Goal: Task Accomplishment & Management: Use online tool/utility

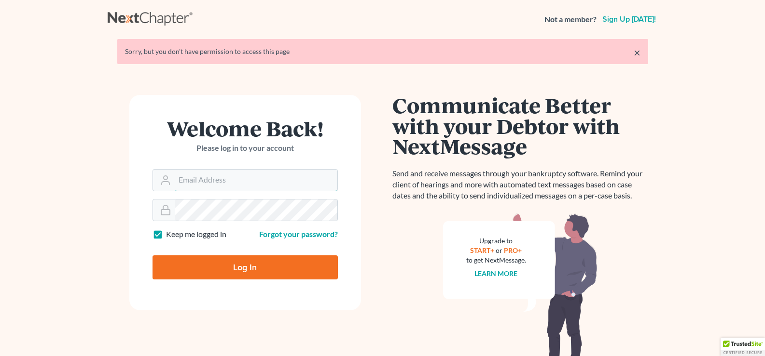
type input "[PERSON_NAME][EMAIL_ADDRESS][PERSON_NAME][DOMAIN_NAME]"
click at [228, 266] on input "Log In" at bounding box center [244, 268] width 185 height 24
type input "Thinking..."
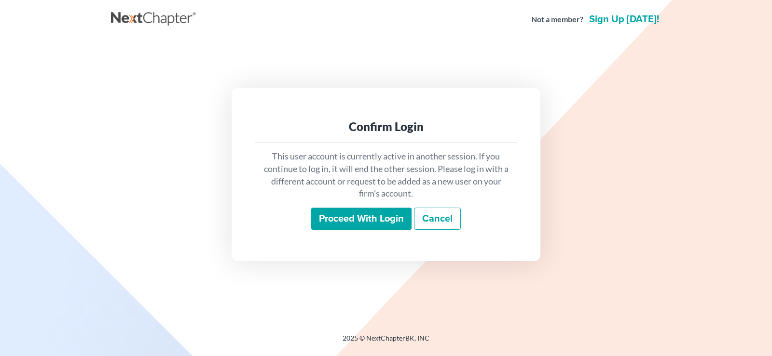
click at [358, 222] on input "Proceed with login" at bounding box center [361, 219] width 100 height 22
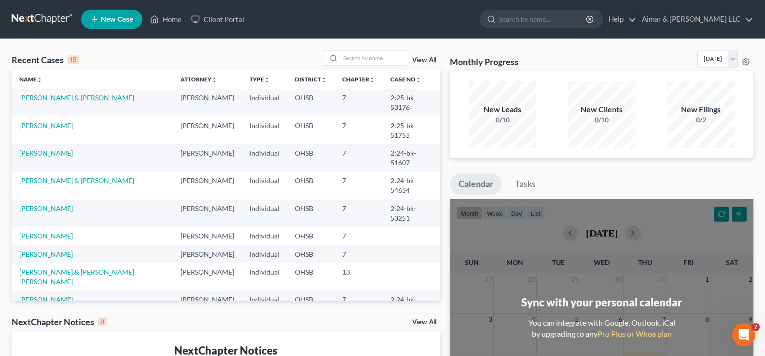
click at [33, 98] on link "[PERSON_NAME] & [PERSON_NAME]" at bounding box center [76, 98] width 115 height 8
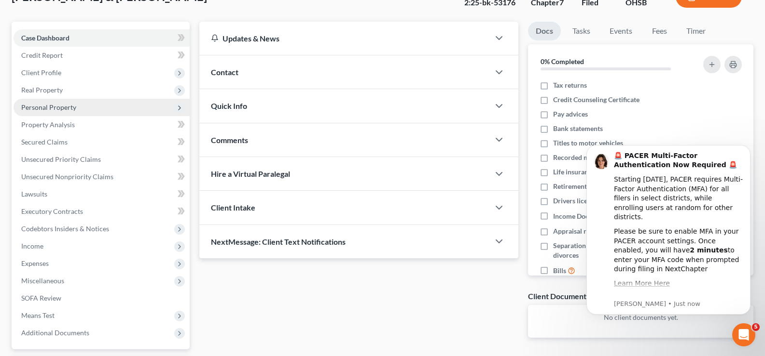
scroll to position [96, 0]
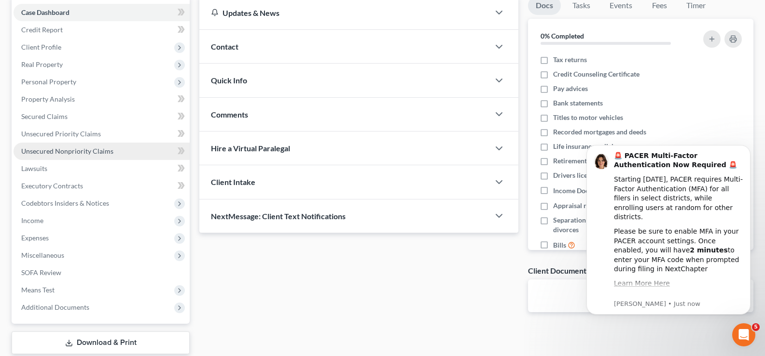
click at [49, 151] on span "Unsecured Nonpriority Claims" at bounding box center [67, 151] width 92 height 8
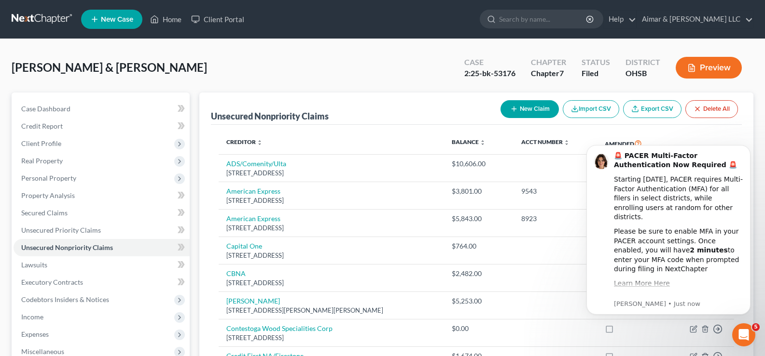
click at [692, 69] on icon "button" at bounding box center [691, 68] width 9 height 9
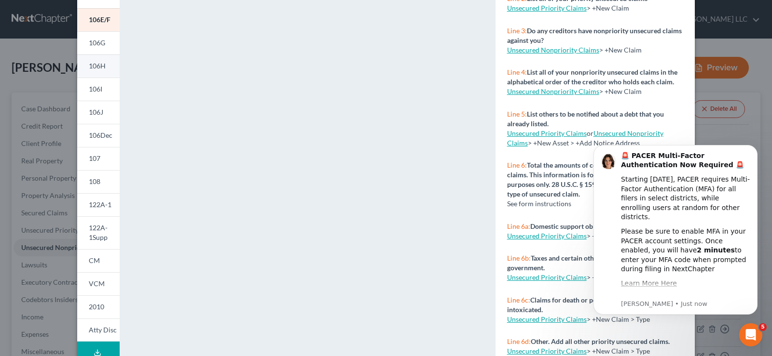
scroll to position [182, 0]
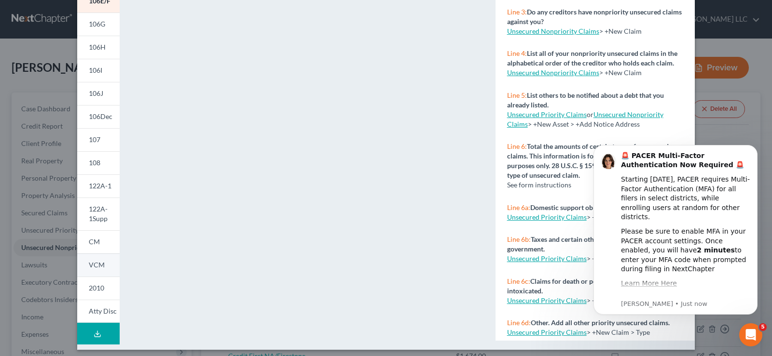
click at [97, 265] on span "VCM" at bounding box center [97, 265] width 16 height 8
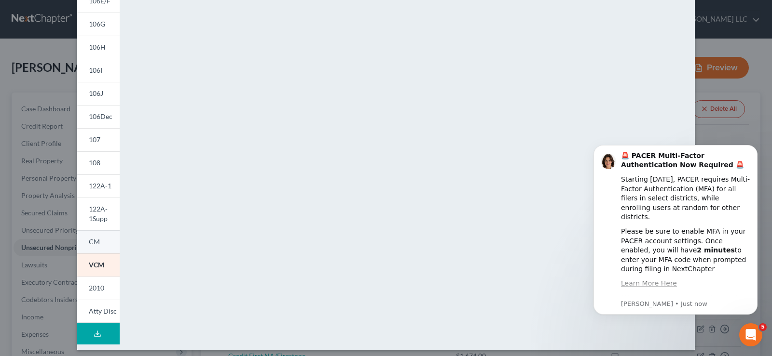
click at [93, 245] on span "CM" at bounding box center [94, 242] width 11 height 8
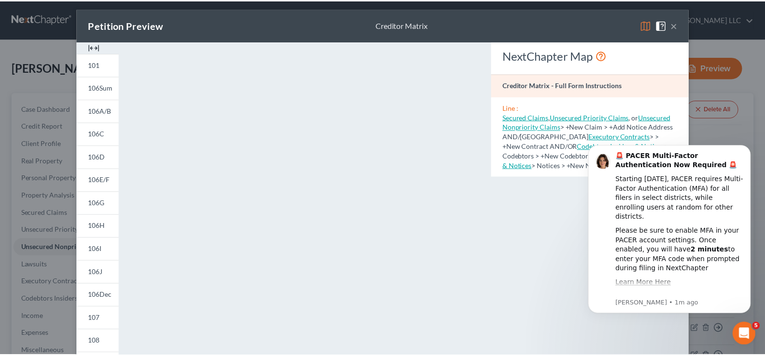
scroll to position [0, 0]
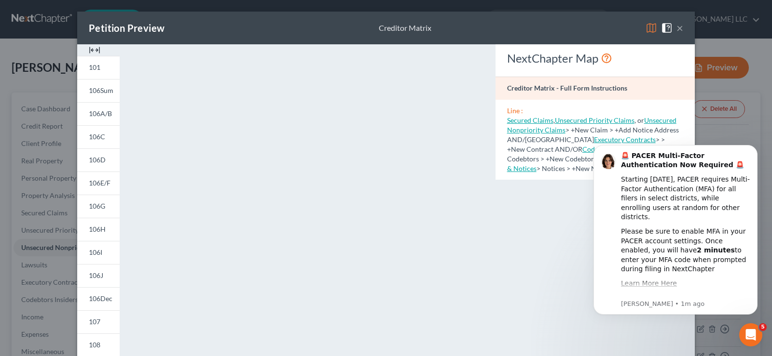
click at [678, 28] on button "×" at bounding box center [679, 28] width 7 height 12
